Goal: Transaction & Acquisition: Purchase product/service

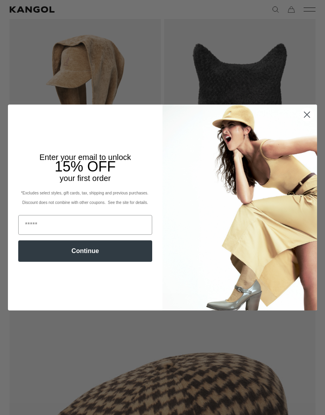
click at [308, 138] on img "POPUP Form" at bounding box center [239, 208] width 155 height 206
click at [303, 121] on circle "Close dialog" at bounding box center [306, 114] width 13 height 13
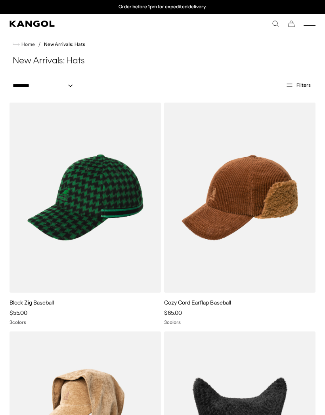
click at [23, 89] on select "**********" at bounding box center [45, 86] width 71 height 8
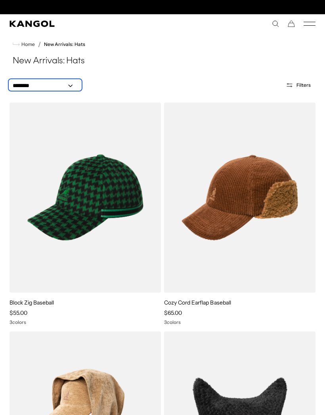
scroll to position [0, 163]
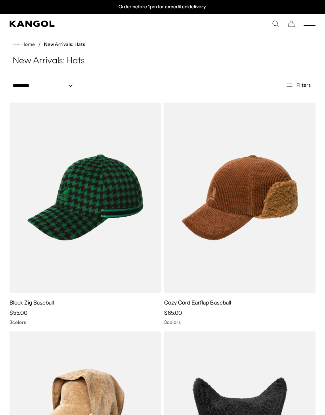
click at [32, 46] on span "Home" at bounding box center [27, 45] width 15 height 6
click at [272, 27] on icon "Search here" at bounding box center [275, 23] width 7 height 7
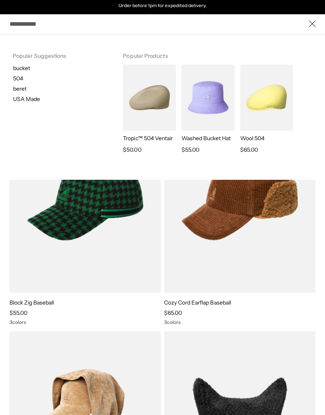
scroll to position [0, 0]
click at [143, 98] on img "Search here" at bounding box center [149, 98] width 53 height 66
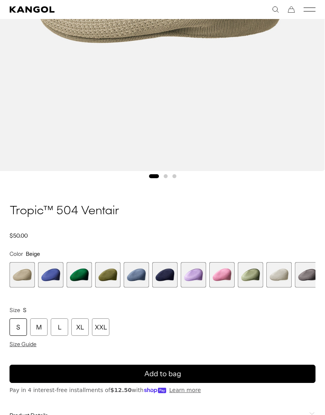
scroll to position [0, 163]
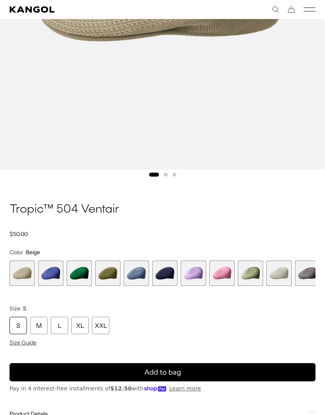
click at [46, 277] on span "2 of 22" at bounding box center [50, 273] width 25 height 25
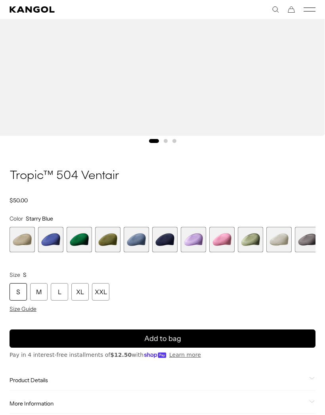
click at [76, 246] on span "3 of 22" at bounding box center [79, 239] width 25 height 25
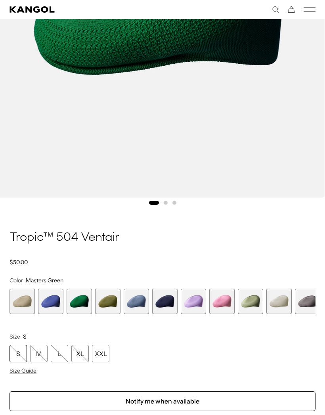
scroll to position [0, 163]
click at [103, 302] on span "4 of 22" at bounding box center [107, 301] width 25 height 25
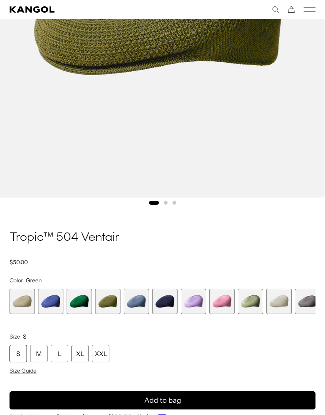
click at [130, 296] on span "5 of 22" at bounding box center [136, 301] width 25 height 25
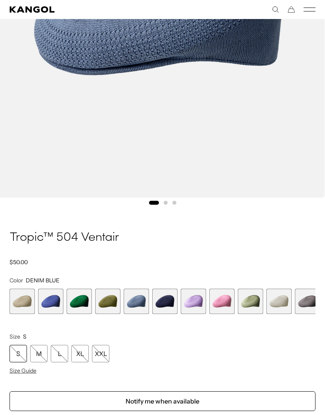
click at [161, 300] on span "6 of 22" at bounding box center [164, 301] width 25 height 25
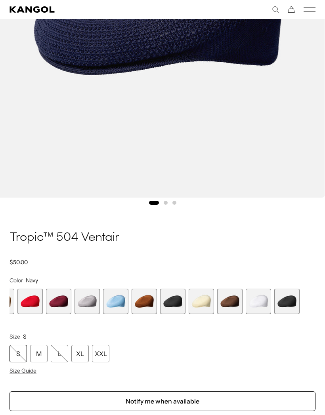
click at [171, 303] on span "18 of 22" at bounding box center [172, 301] width 25 height 25
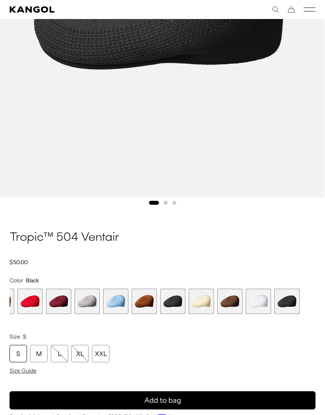
scroll to position [0, 163]
click at [225, 302] on span "20 of 22" at bounding box center [229, 301] width 25 height 25
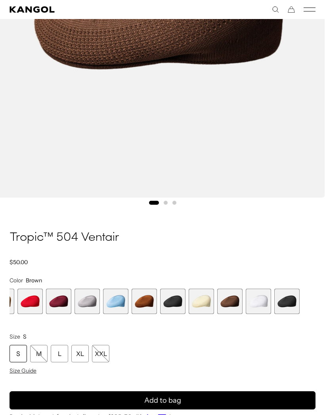
click at [231, 307] on span "20 of 22" at bounding box center [229, 301] width 25 height 25
click at [258, 307] on span "21 of 22" at bounding box center [258, 301] width 25 height 25
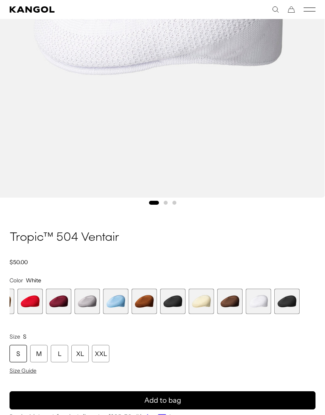
click at [286, 300] on span "22 of 22" at bounding box center [286, 301] width 25 height 25
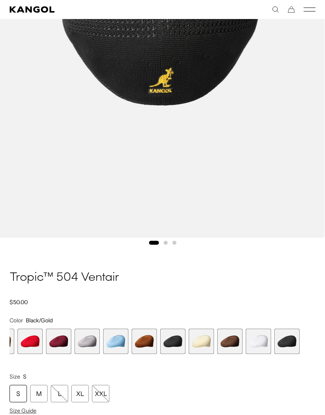
click at [117, 344] on span "16 of 22" at bounding box center [115, 341] width 25 height 25
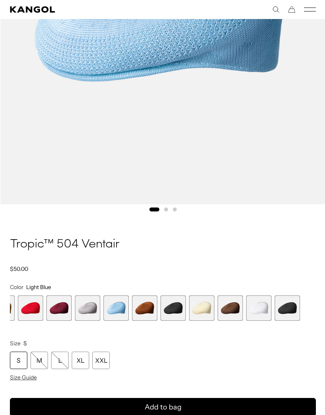
scroll to position [277, 0]
click at [86, 311] on span "15 of 22" at bounding box center [86, 308] width 25 height 25
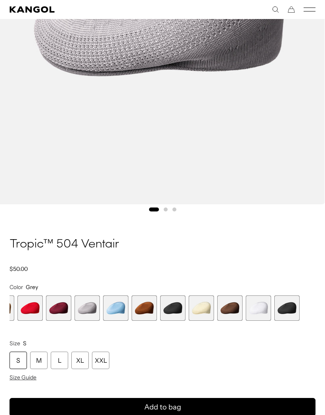
click at [60, 310] on span "14 of 22" at bounding box center [58, 308] width 25 height 25
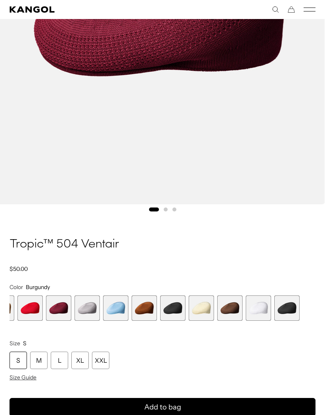
click at [32, 309] on span "13 of 22" at bounding box center [29, 308] width 25 height 25
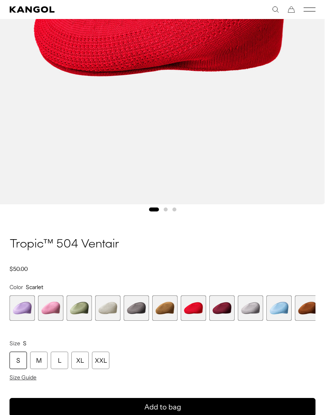
click at [137, 314] on span "11 of 22" at bounding box center [136, 308] width 25 height 25
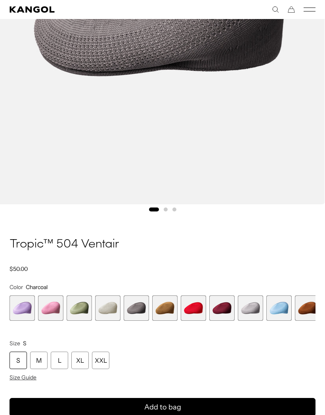
scroll to position [0, 163]
click at [105, 311] on span "10 of 22" at bounding box center [107, 308] width 25 height 25
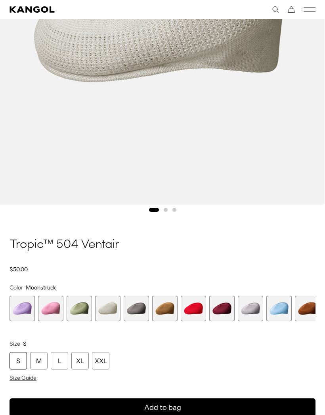
scroll to position [277, 0]
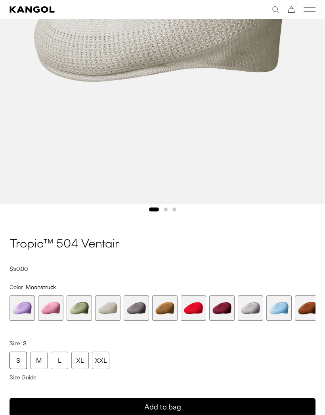
click at [76, 306] on span "9 of 22" at bounding box center [79, 308] width 25 height 25
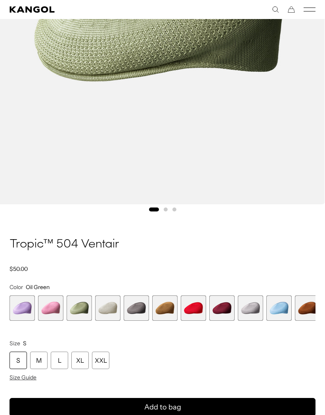
click at [48, 307] on span "8 of 22" at bounding box center [50, 308] width 25 height 25
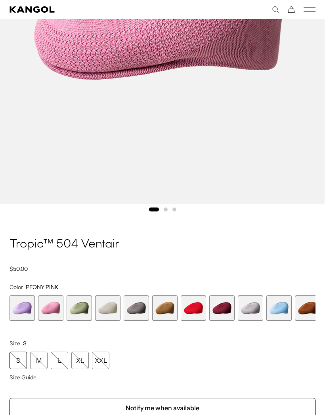
click at [19, 309] on span "7 of 22" at bounding box center [22, 308] width 25 height 25
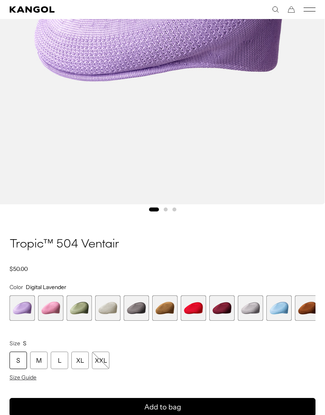
scroll to position [0, 163]
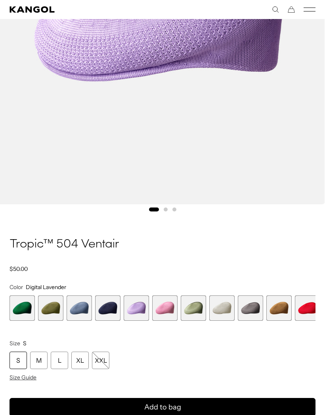
click at [103, 312] on span "6 of 22" at bounding box center [107, 308] width 25 height 25
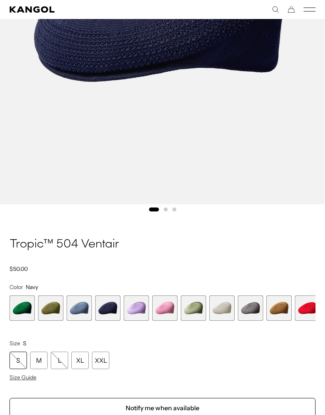
click at [81, 310] on span "5 of 22" at bounding box center [79, 308] width 25 height 25
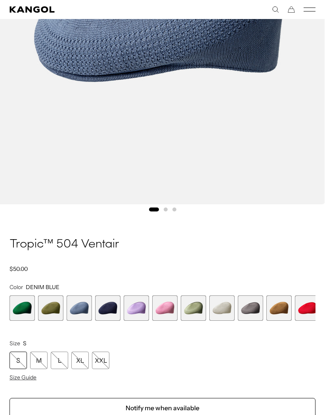
scroll to position [0, 163]
click at [61, 365] on div "L" at bounding box center [59, 360] width 17 height 17
click at [48, 309] on span "4 of 22" at bounding box center [50, 308] width 25 height 25
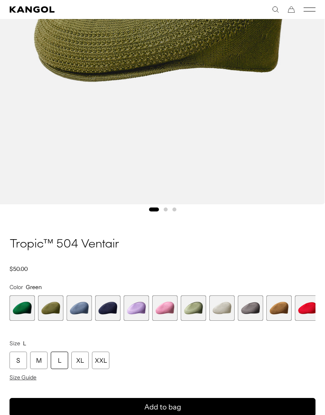
click at [19, 308] on span "3 of 22" at bounding box center [22, 308] width 25 height 25
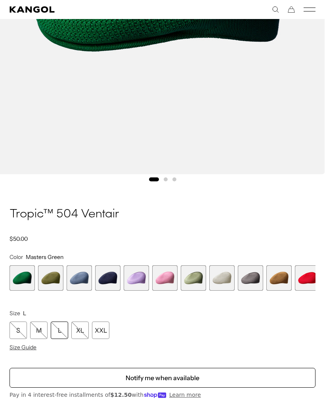
click at [21, 279] on span "3 of 22" at bounding box center [22, 277] width 25 height 25
click at [47, 283] on span "4 of 22" at bounding box center [50, 277] width 25 height 25
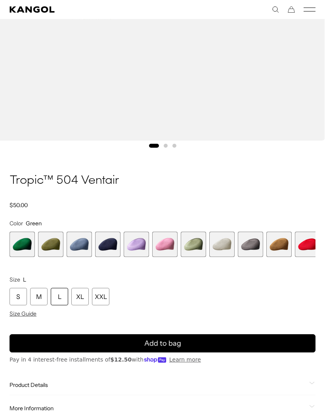
click at [72, 249] on span "5 of 22" at bounding box center [79, 244] width 25 height 25
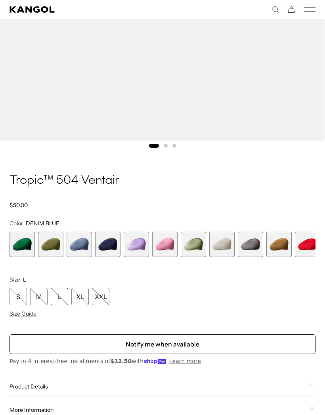
click at [106, 250] on span "6 of 22" at bounding box center [107, 244] width 25 height 25
click at [106, 247] on span "6 of 22" at bounding box center [107, 244] width 25 height 25
click at [107, 248] on span "6 of 22" at bounding box center [107, 244] width 25 height 25
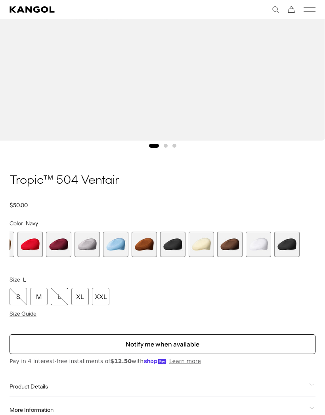
scroll to position [0, 163]
click at [167, 240] on span "18 of 22" at bounding box center [172, 244] width 25 height 25
click at [166, 245] on span "18 of 22" at bounding box center [172, 244] width 25 height 25
click at [288, 247] on span "22 of 22" at bounding box center [286, 244] width 25 height 25
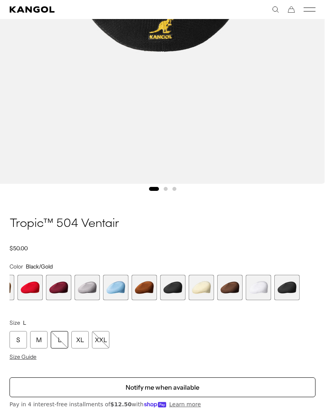
scroll to position [0, 163]
click at [137, 291] on span "17 of 22" at bounding box center [144, 287] width 25 height 25
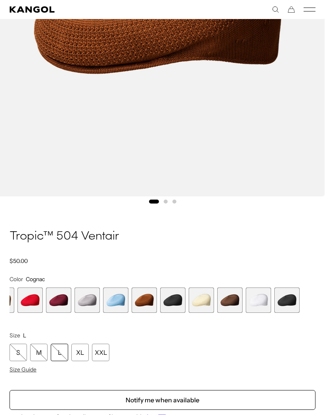
scroll to position [293, 0]
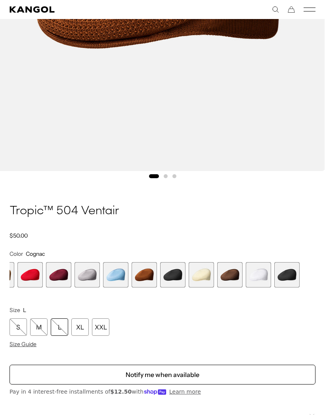
click at [115, 277] on span "16 of 22" at bounding box center [115, 275] width 25 height 25
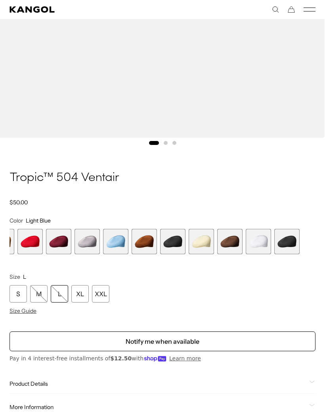
click at [50, 243] on span "14 of 22" at bounding box center [58, 241] width 25 height 25
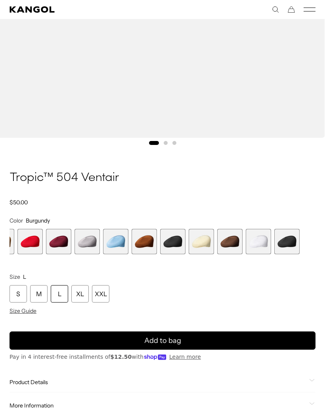
click at [233, 244] on span "20 of 22" at bounding box center [229, 241] width 25 height 25
